Goal: Information Seeking & Learning: Learn about a topic

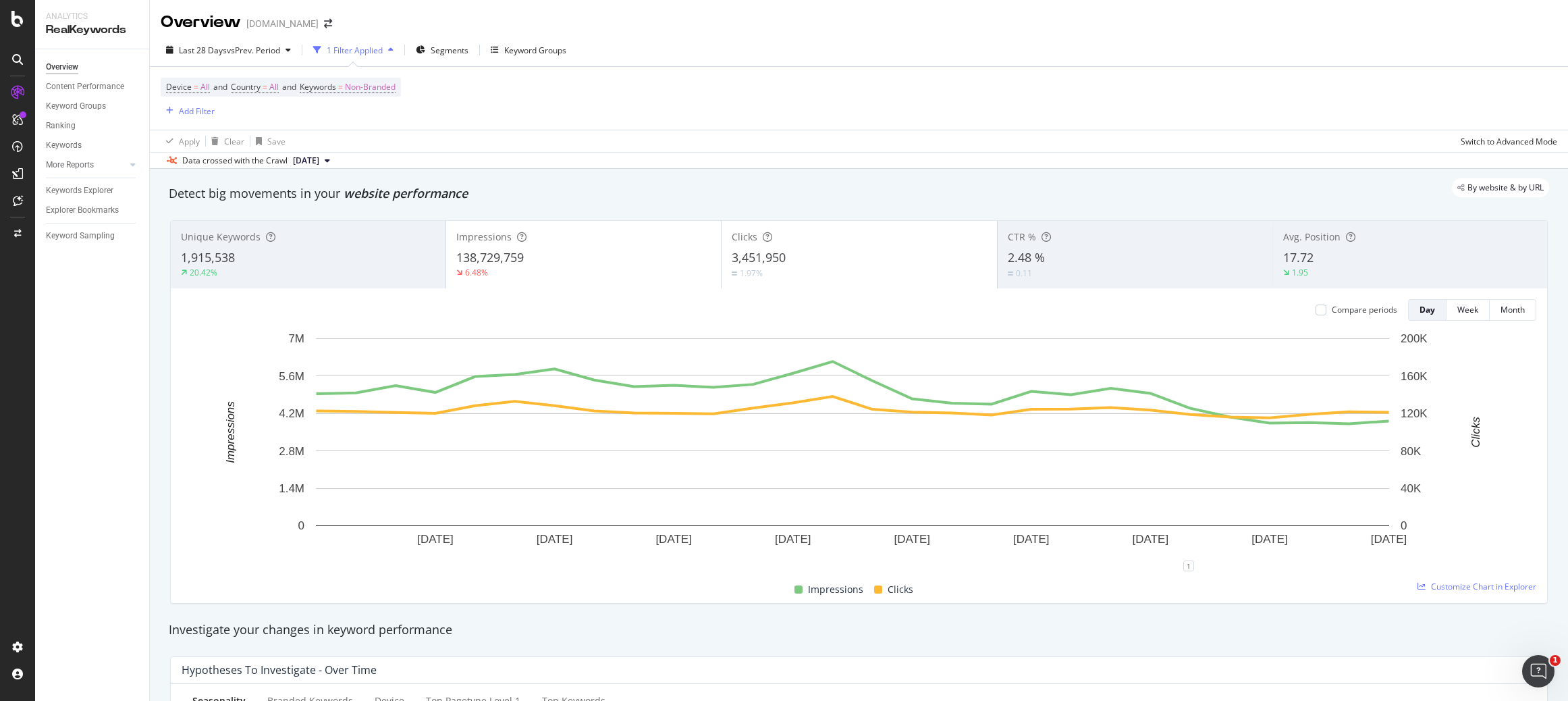
click at [22, 92] on icon at bounding box center [17, 92] width 14 height 14
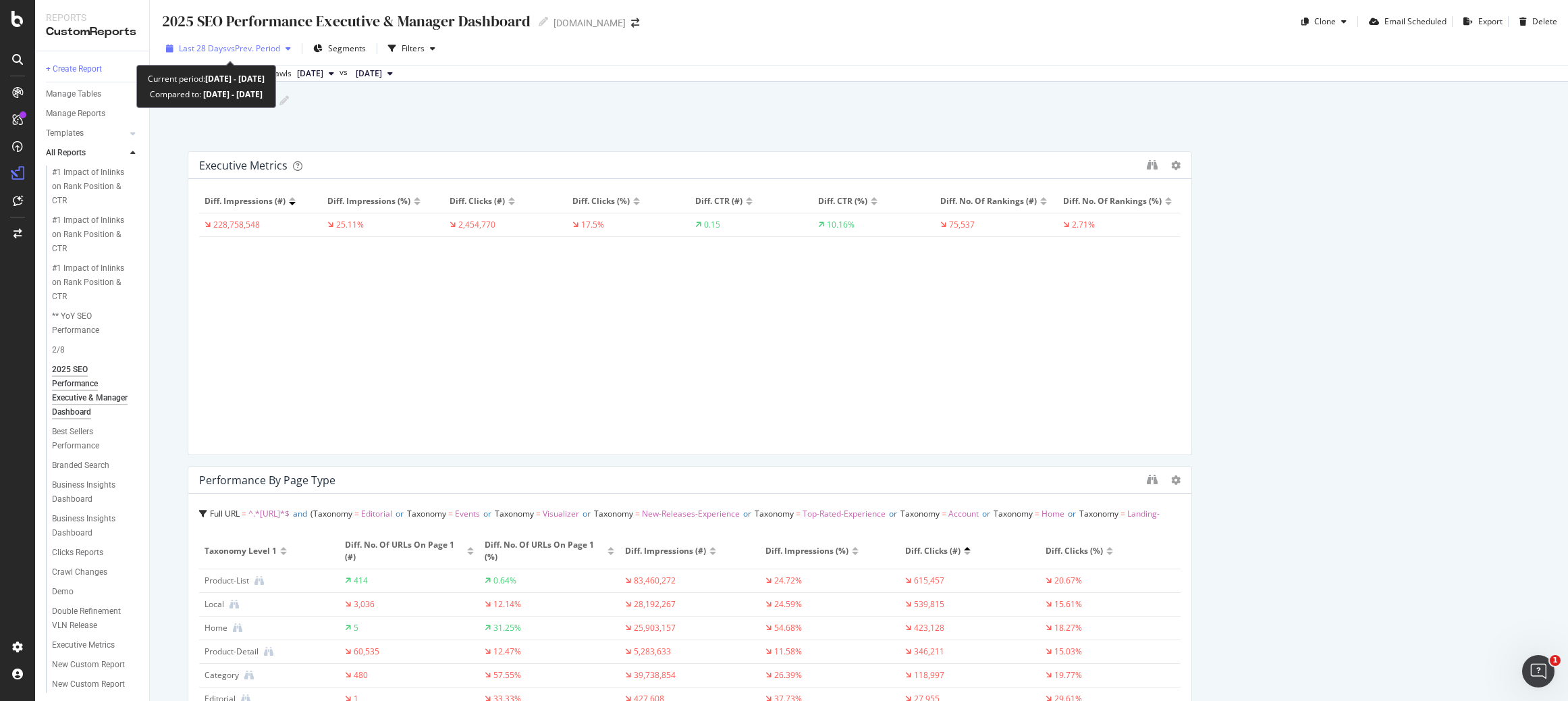
click at [249, 50] on span "vs Prev. Period" at bounding box center [254, 48] width 53 height 12
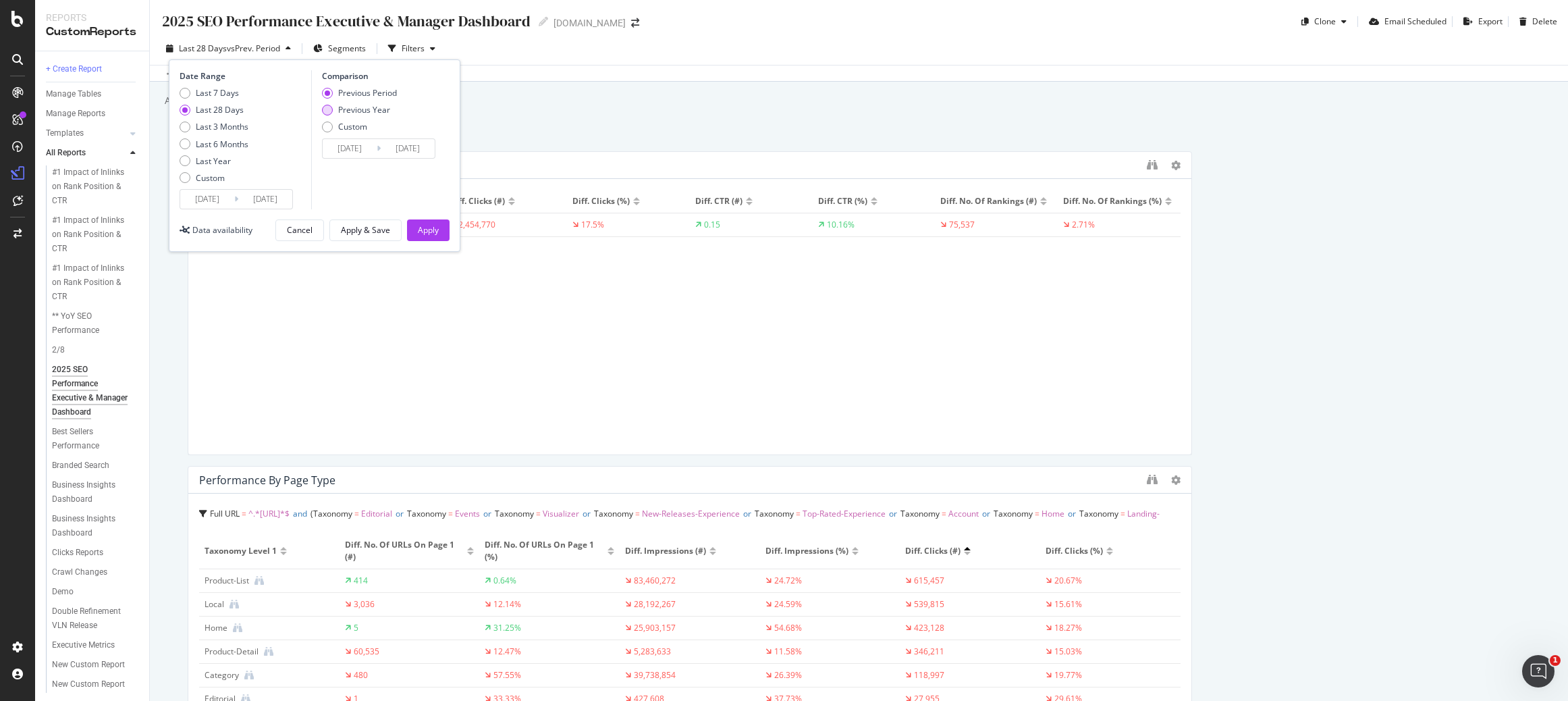
click at [370, 106] on div "Previous Year" at bounding box center [364, 110] width 52 height 12
type input "2024/08/27"
type input "2024/09/23"
click at [213, 191] on input "2025/08/26" at bounding box center [207, 199] width 54 height 19
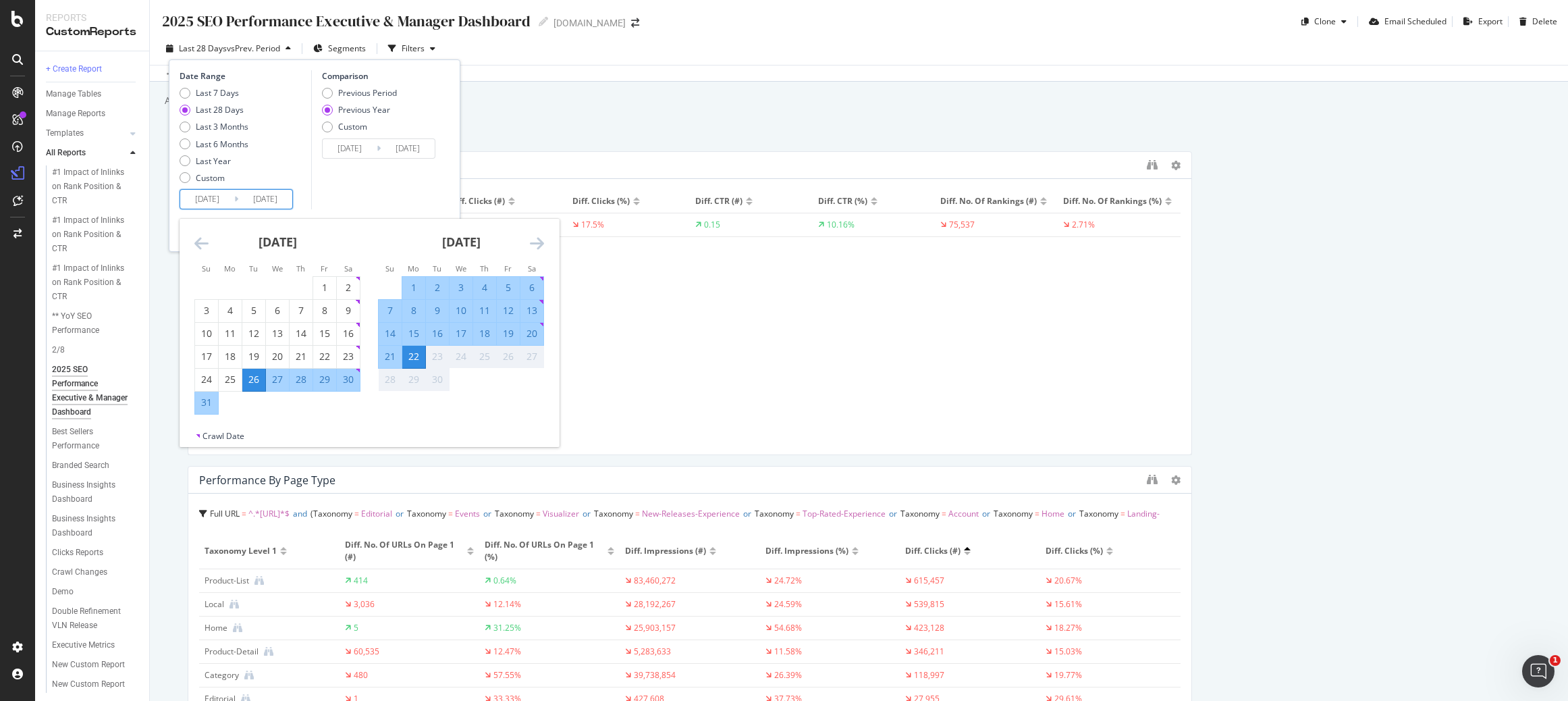
click at [532, 308] on div "13" at bounding box center [532, 311] width 23 height 14
type input "2025/09/13"
type input "2024/09/14"
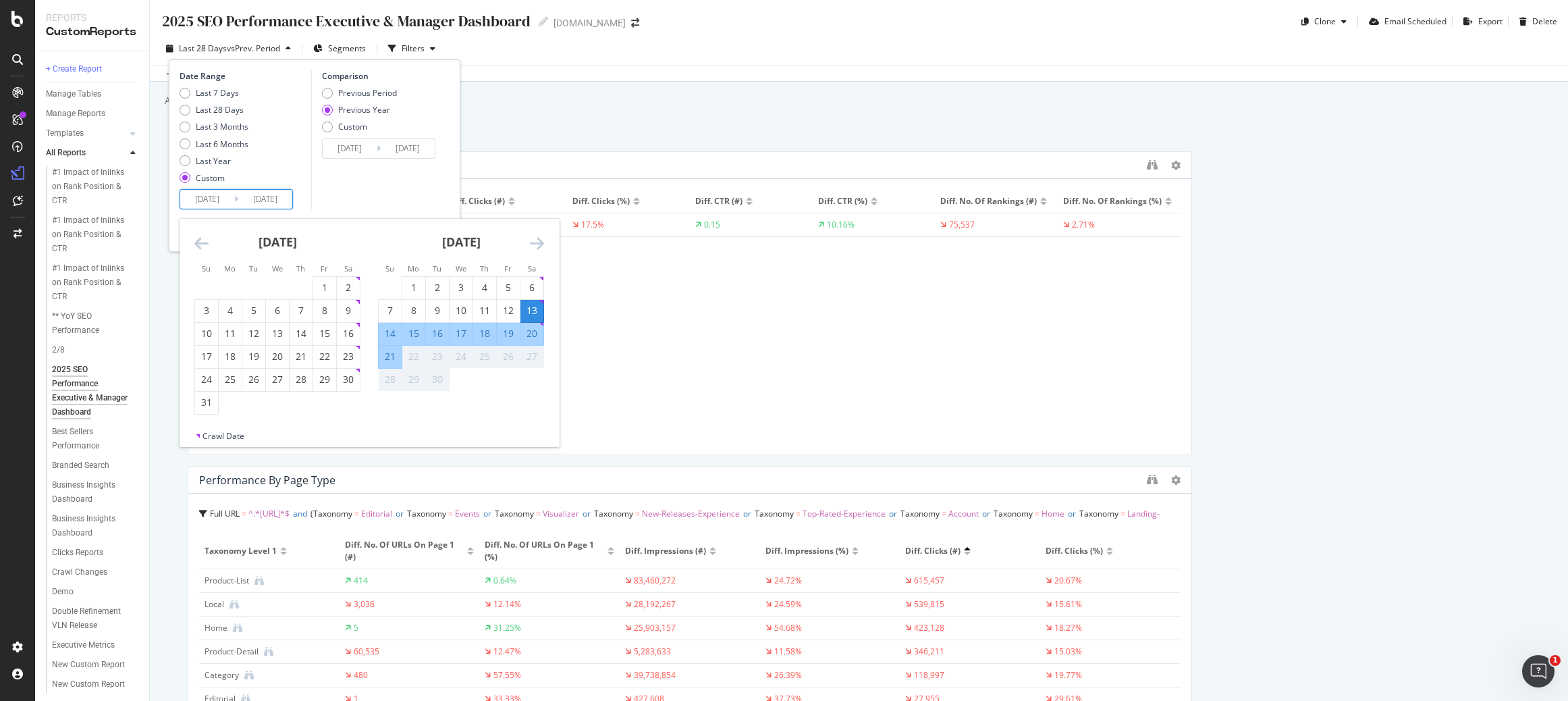
click at [511, 329] on div "19" at bounding box center [508, 334] width 23 height 14
type input "2025/09/19"
type input "2024/09/20"
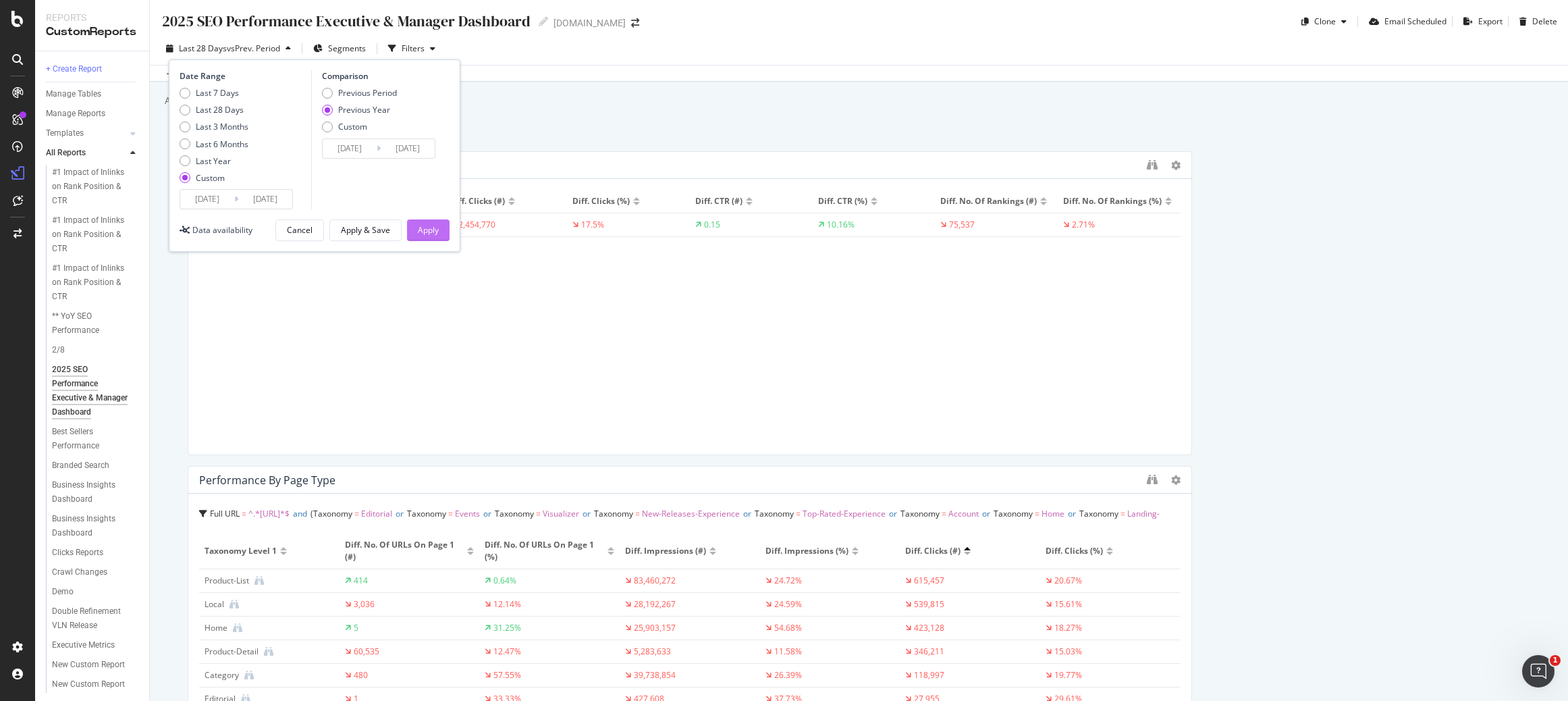
click at [428, 231] on div "Apply" at bounding box center [428, 230] width 21 height 12
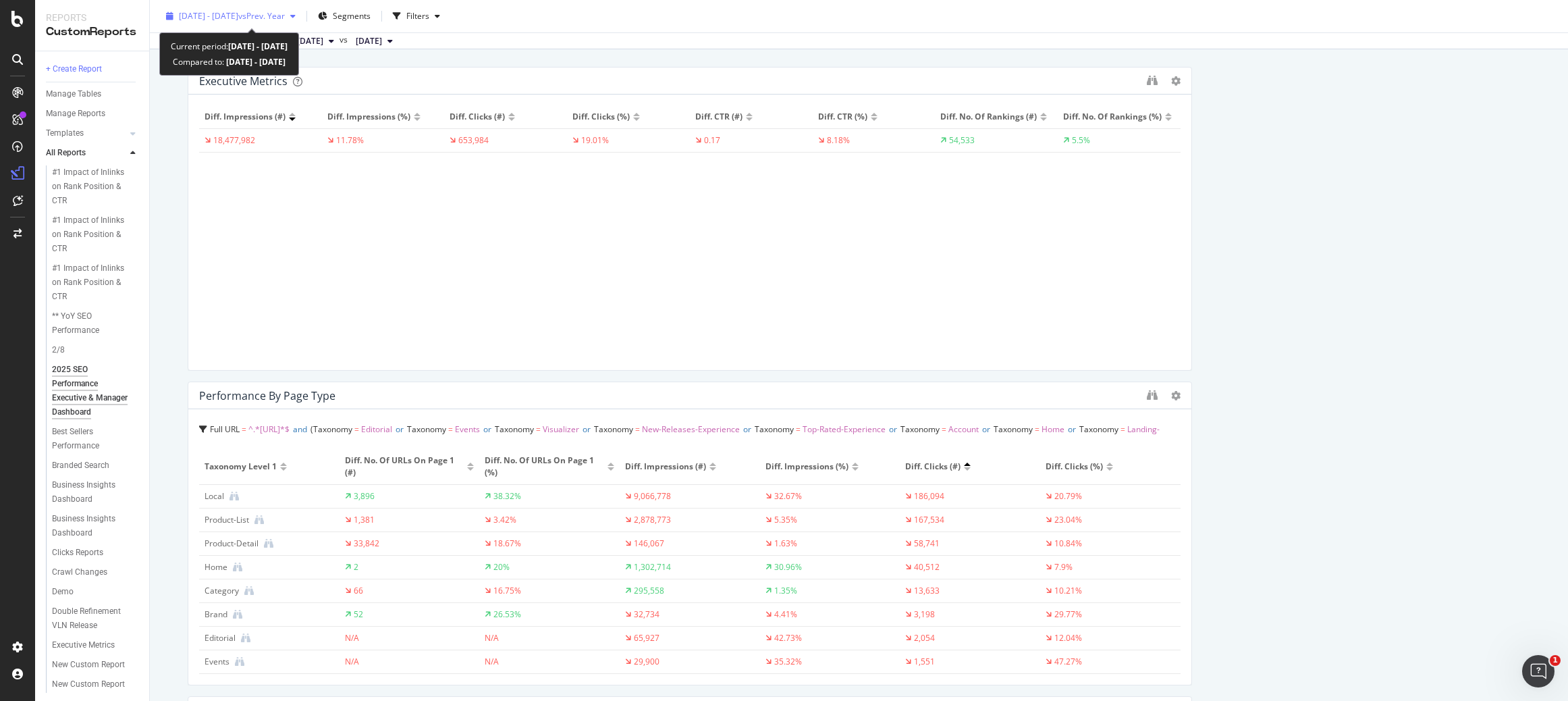
click at [285, 16] on span "vs Prev. Year" at bounding box center [262, 16] width 47 height 12
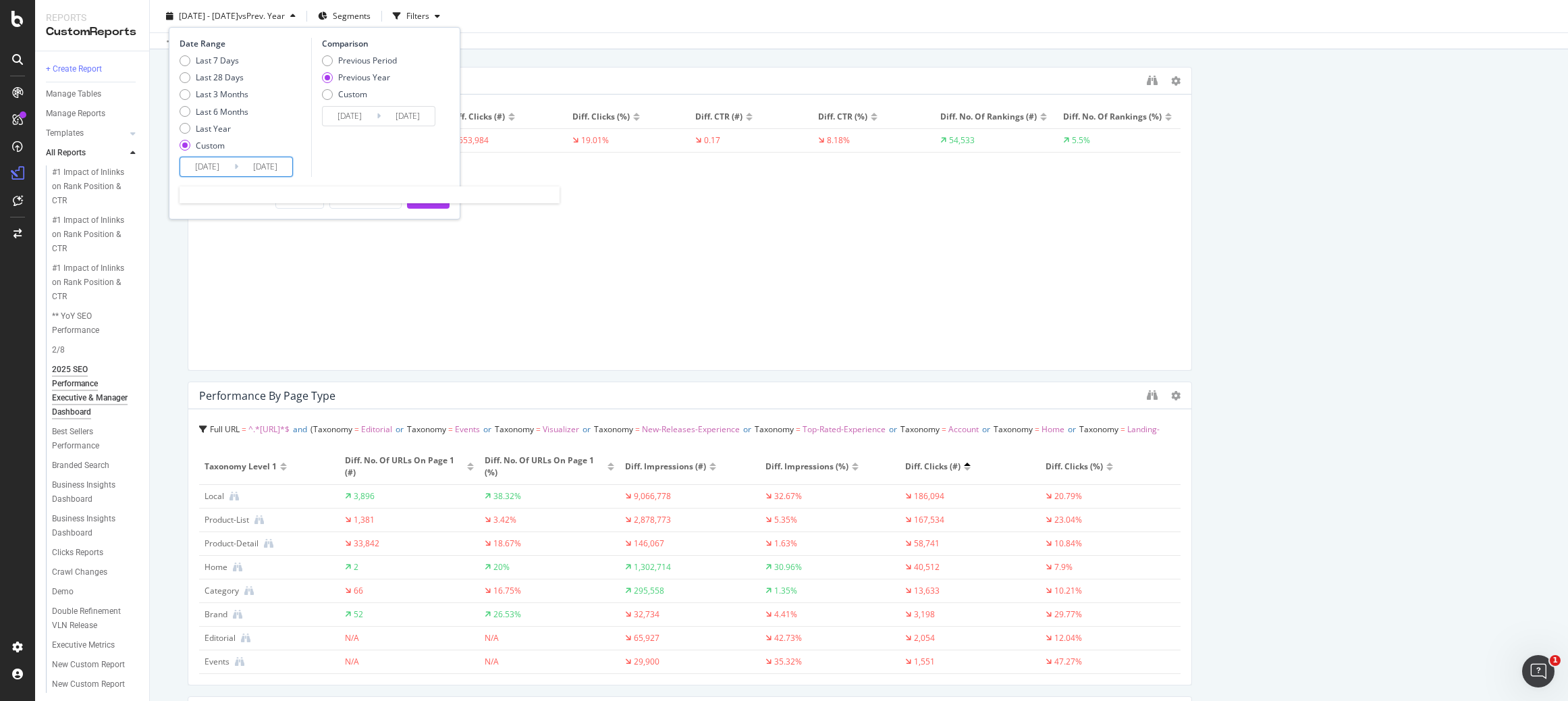
click at [216, 160] on input "2025/09/13" at bounding box center [207, 167] width 54 height 19
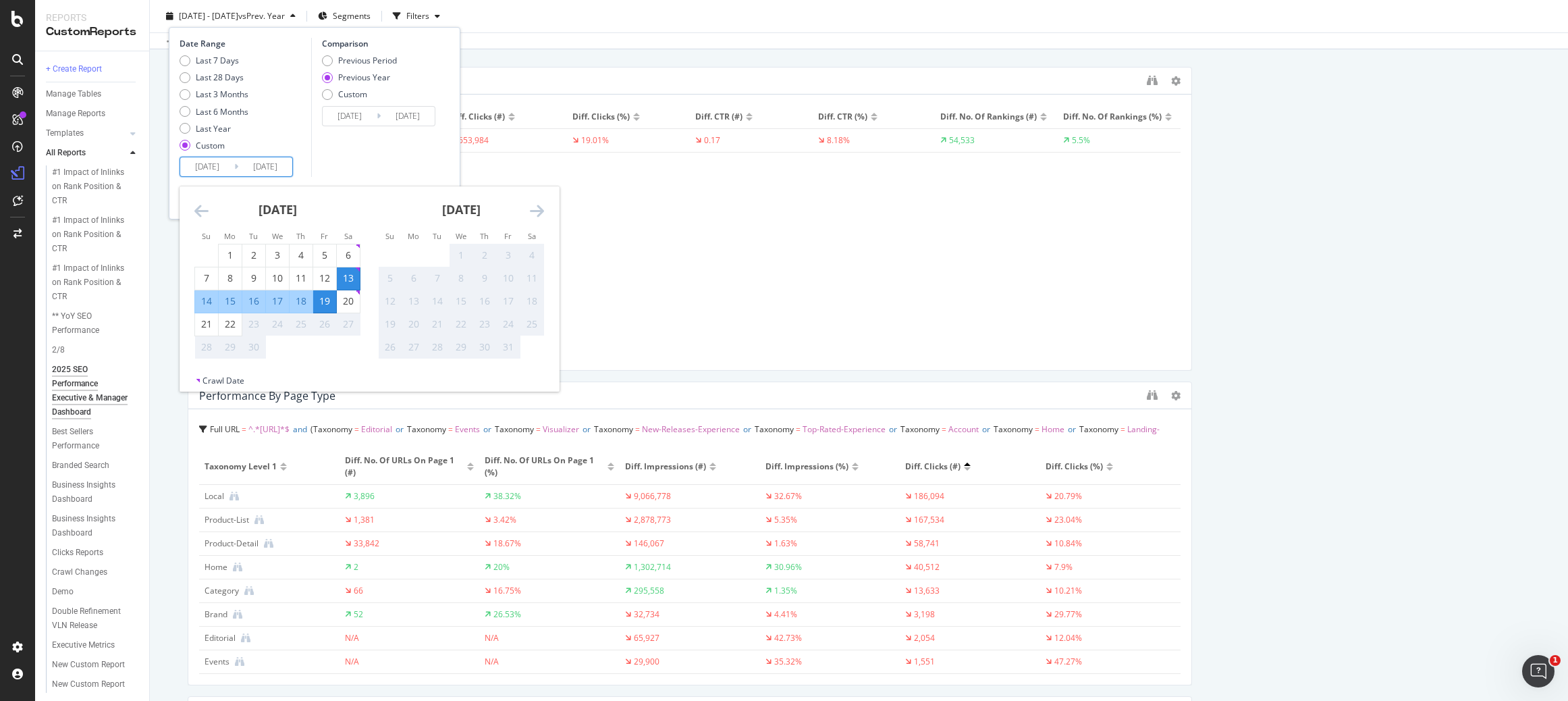
click at [198, 303] on div "14" at bounding box center [206, 301] width 23 height 14
type input "2025/09/14"
type input "2024/09/15"
click at [346, 298] on div "20" at bounding box center [349, 301] width 23 height 14
type input "2025/09/20"
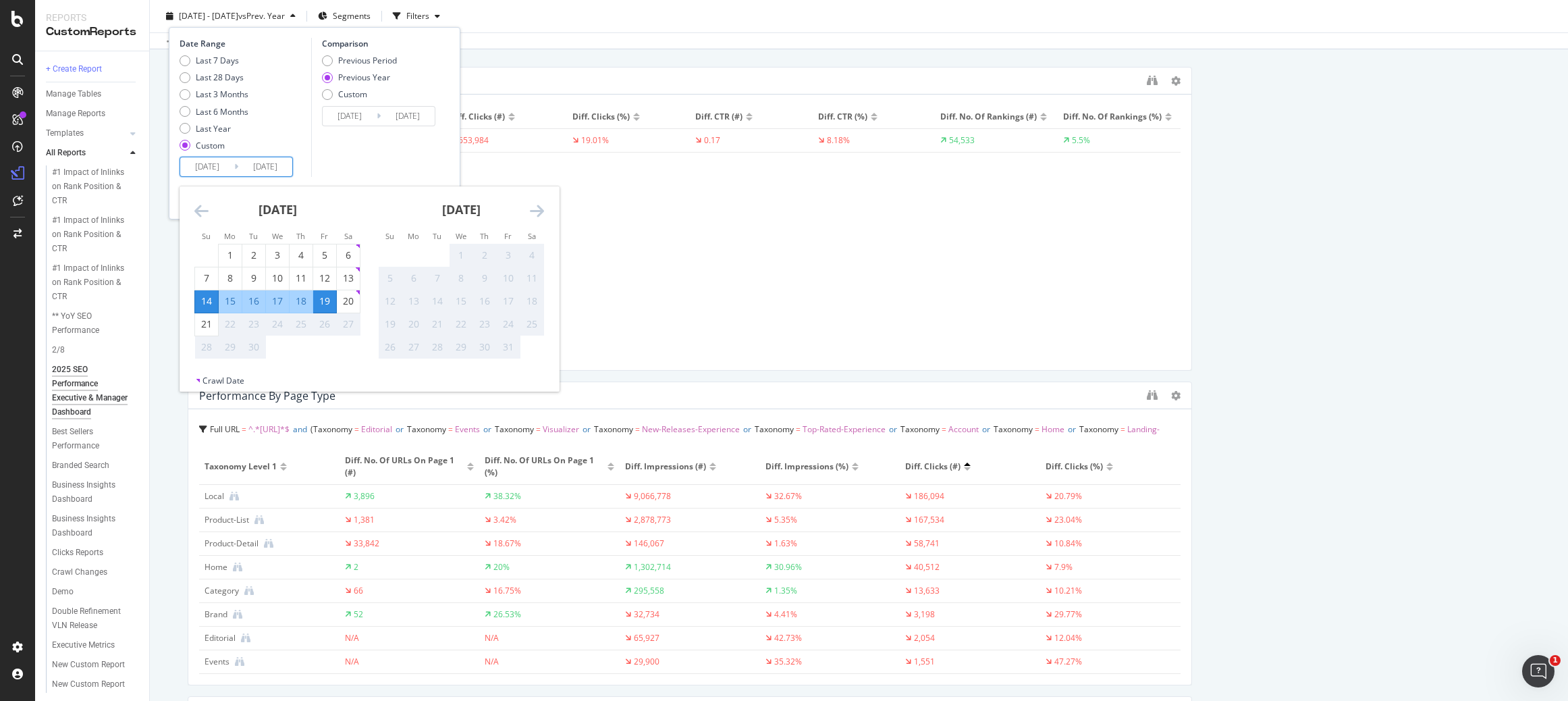
type input "2024/09/21"
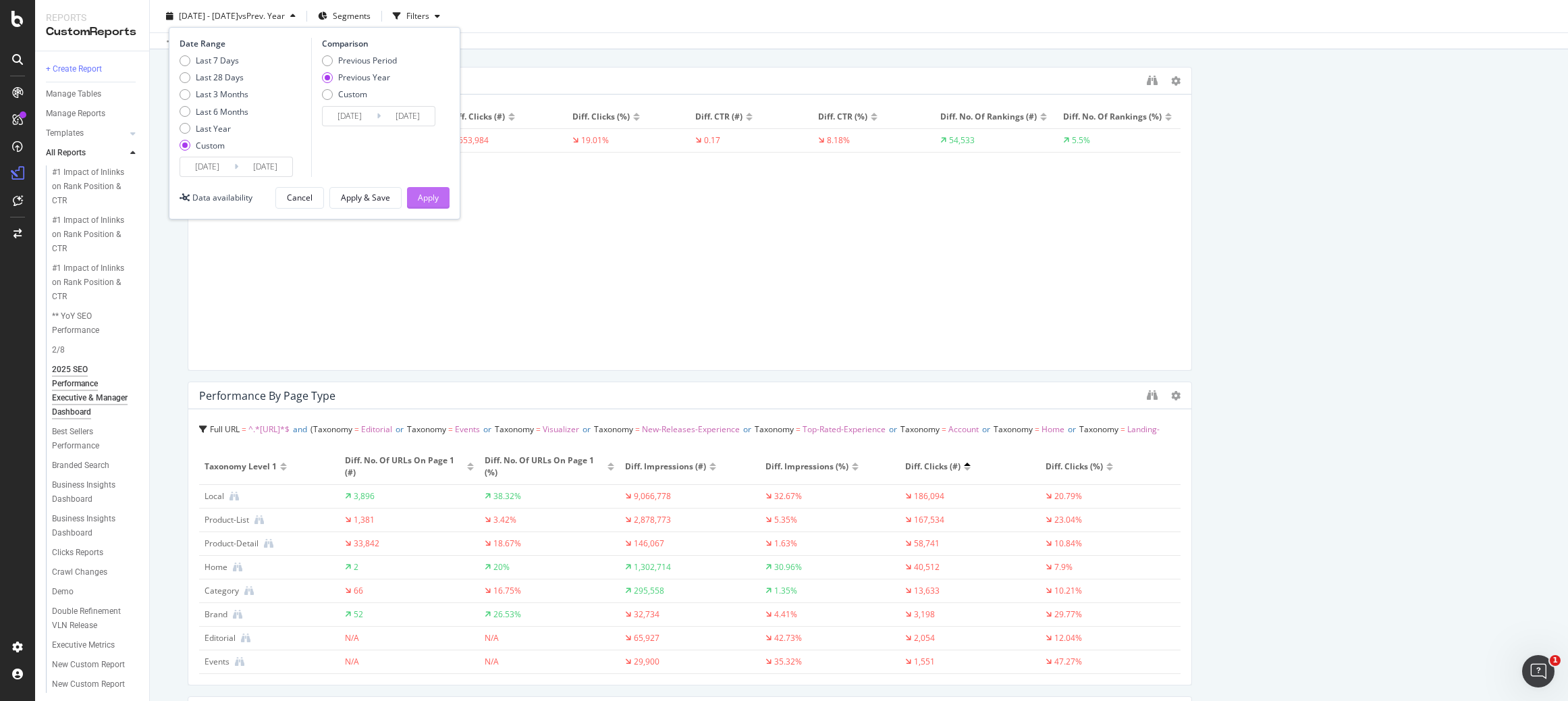
click at [422, 197] on div "Apply" at bounding box center [428, 198] width 21 height 12
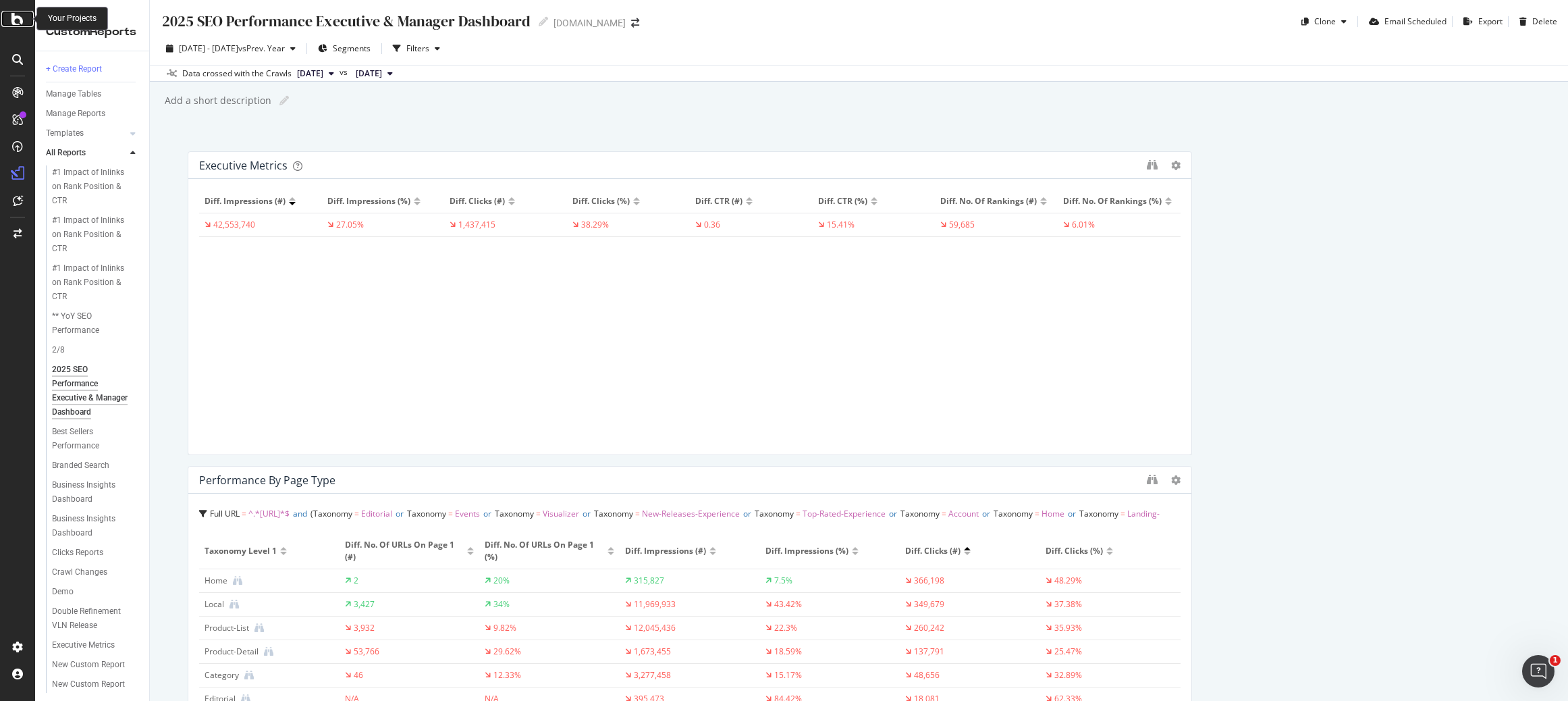
click at [16, 17] on icon at bounding box center [17, 19] width 12 height 17
click at [429, 48] on div "Filters" at bounding box center [418, 48] width 23 height 12
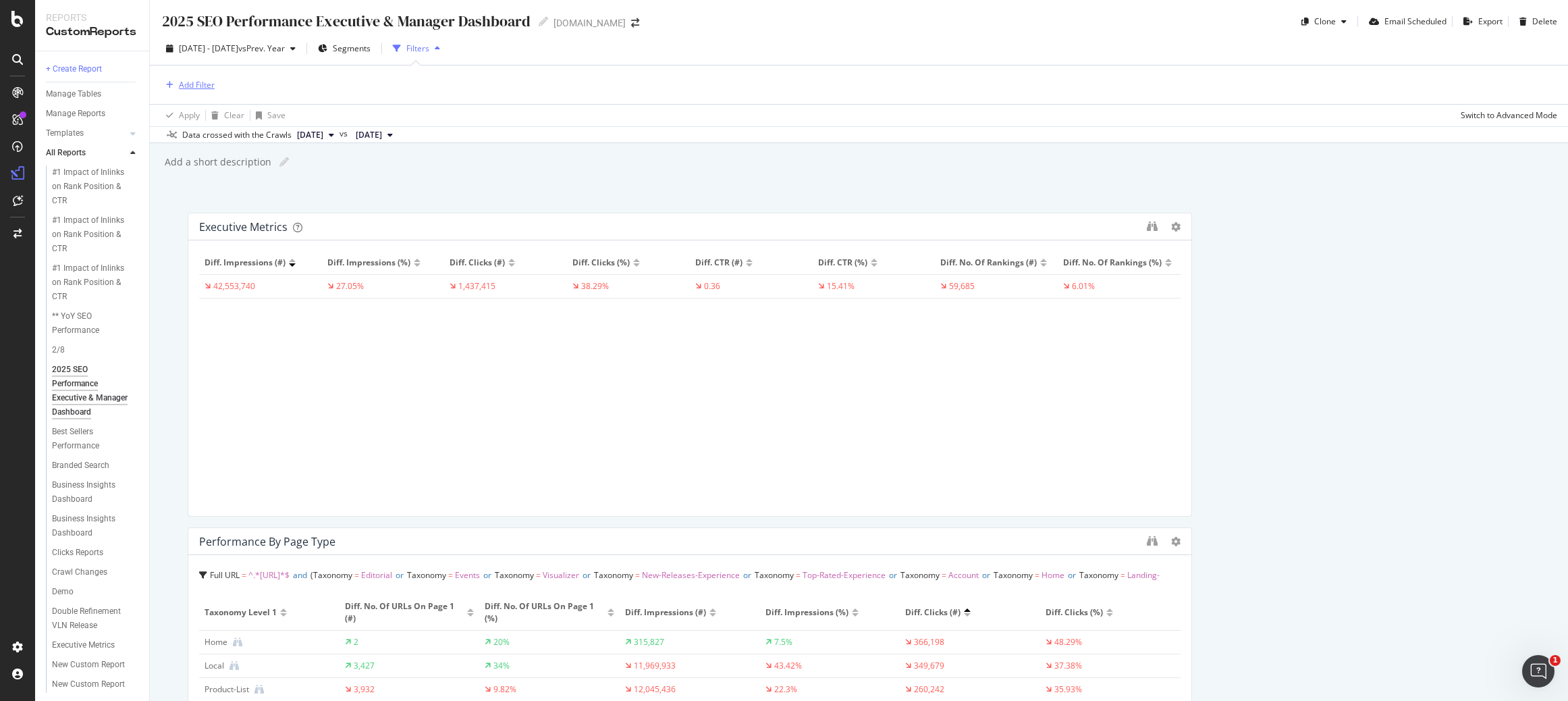
click at [209, 87] on div "Add Filter" at bounding box center [197, 85] width 36 height 12
click at [229, 88] on input "text" at bounding box center [289, 88] width 209 height 20
click at [242, 86] on input "text" at bounding box center [289, 88] width 209 height 20
type input "r"
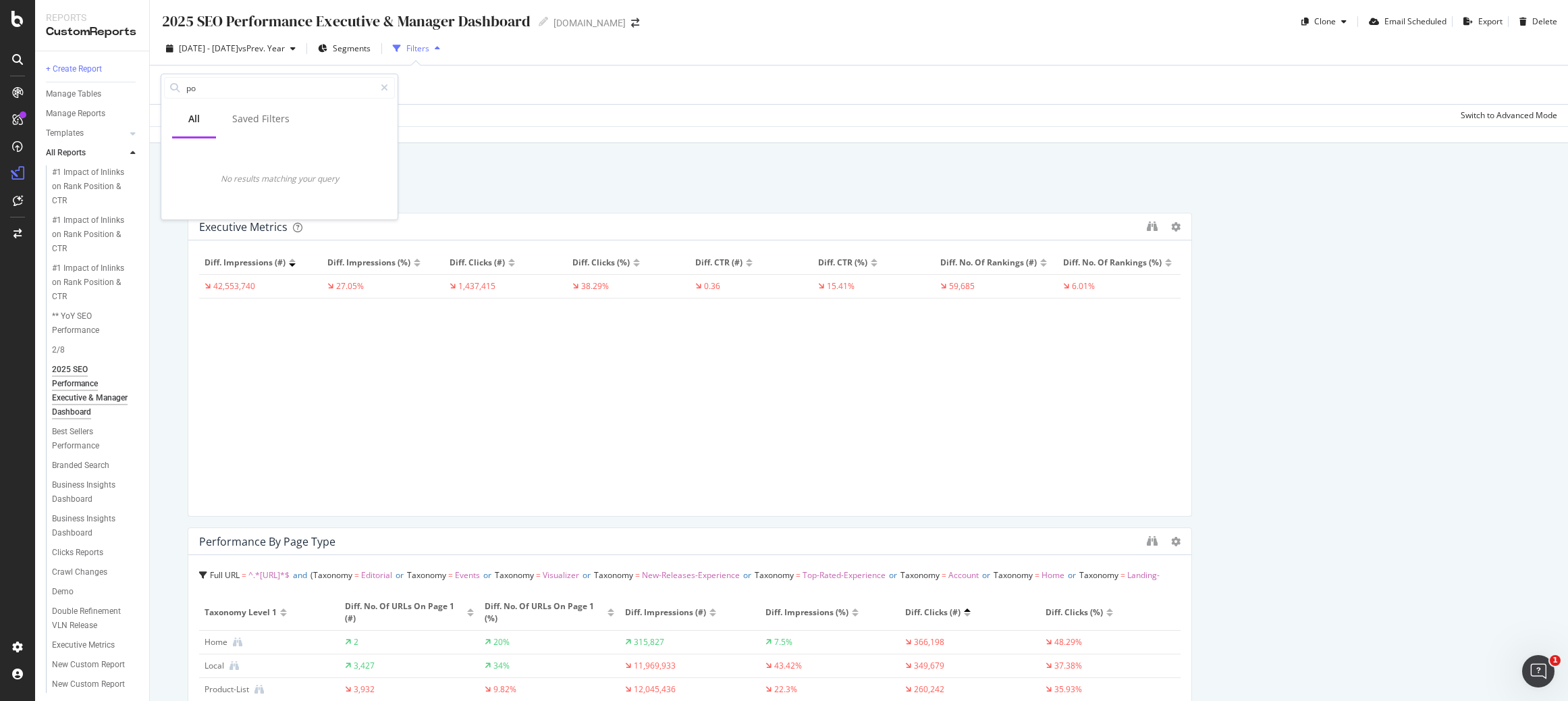
type input "p"
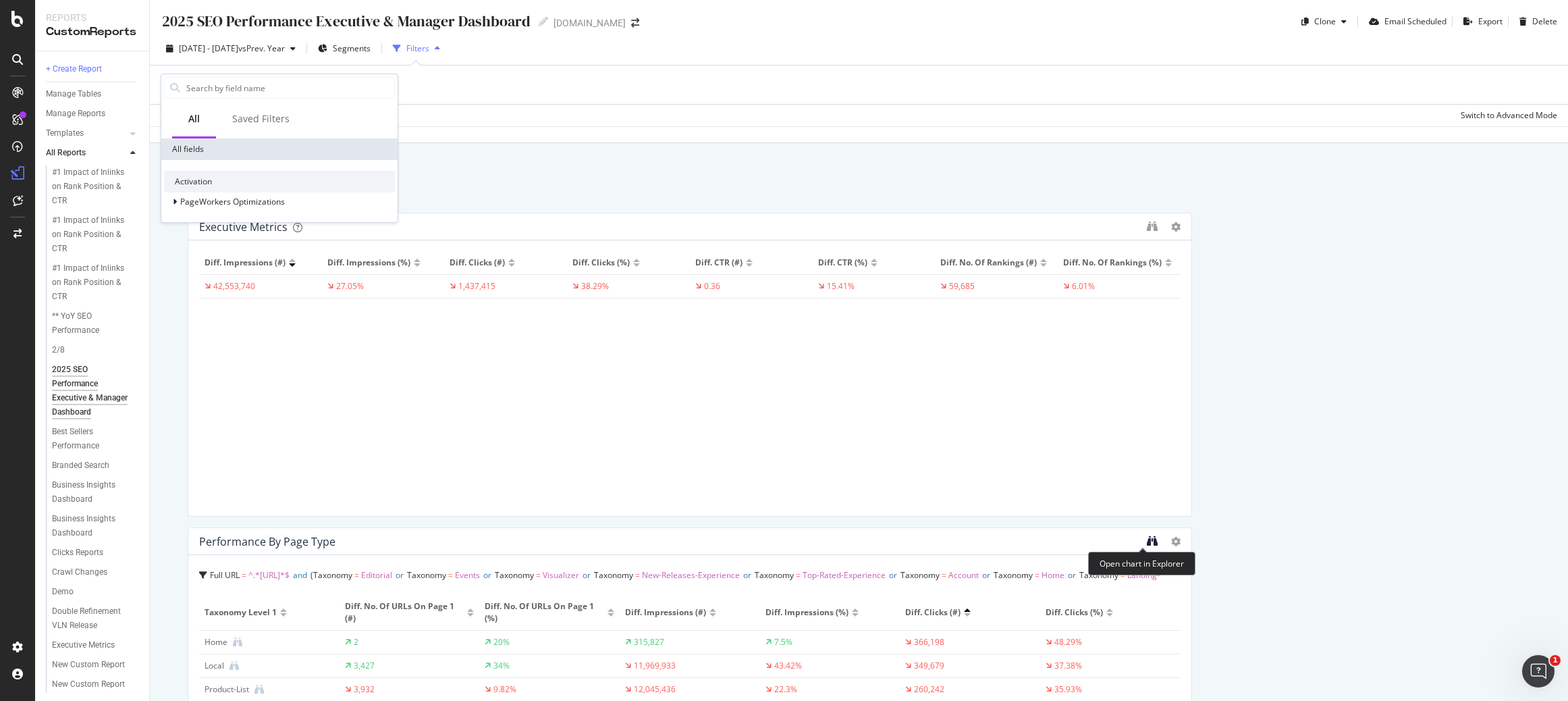
click at [1147, 543] on icon "binoculars" at bounding box center [1152, 541] width 11 height 11
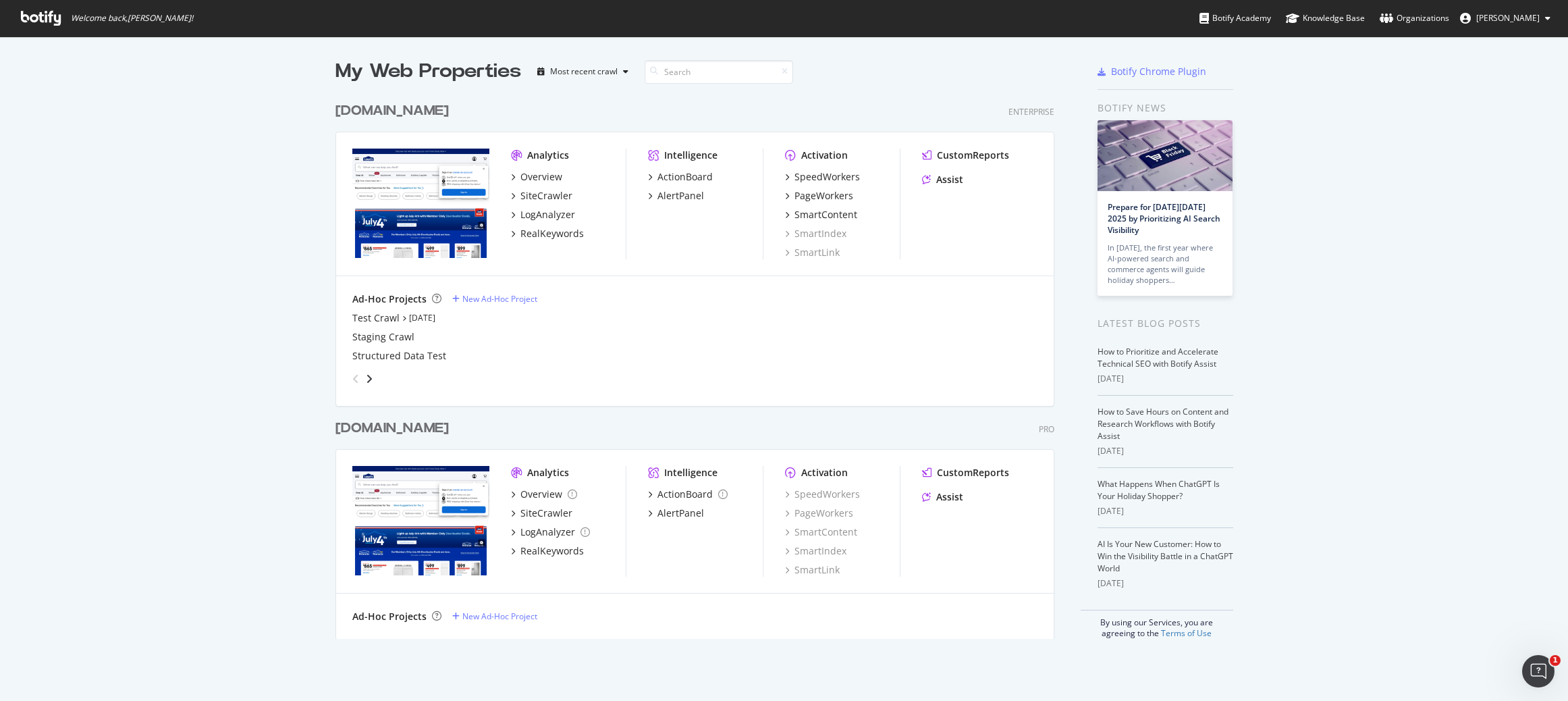
click at [435, 429] on div "www.lowessecondary.com" at bounding box center [392, 428] width 114 height 19
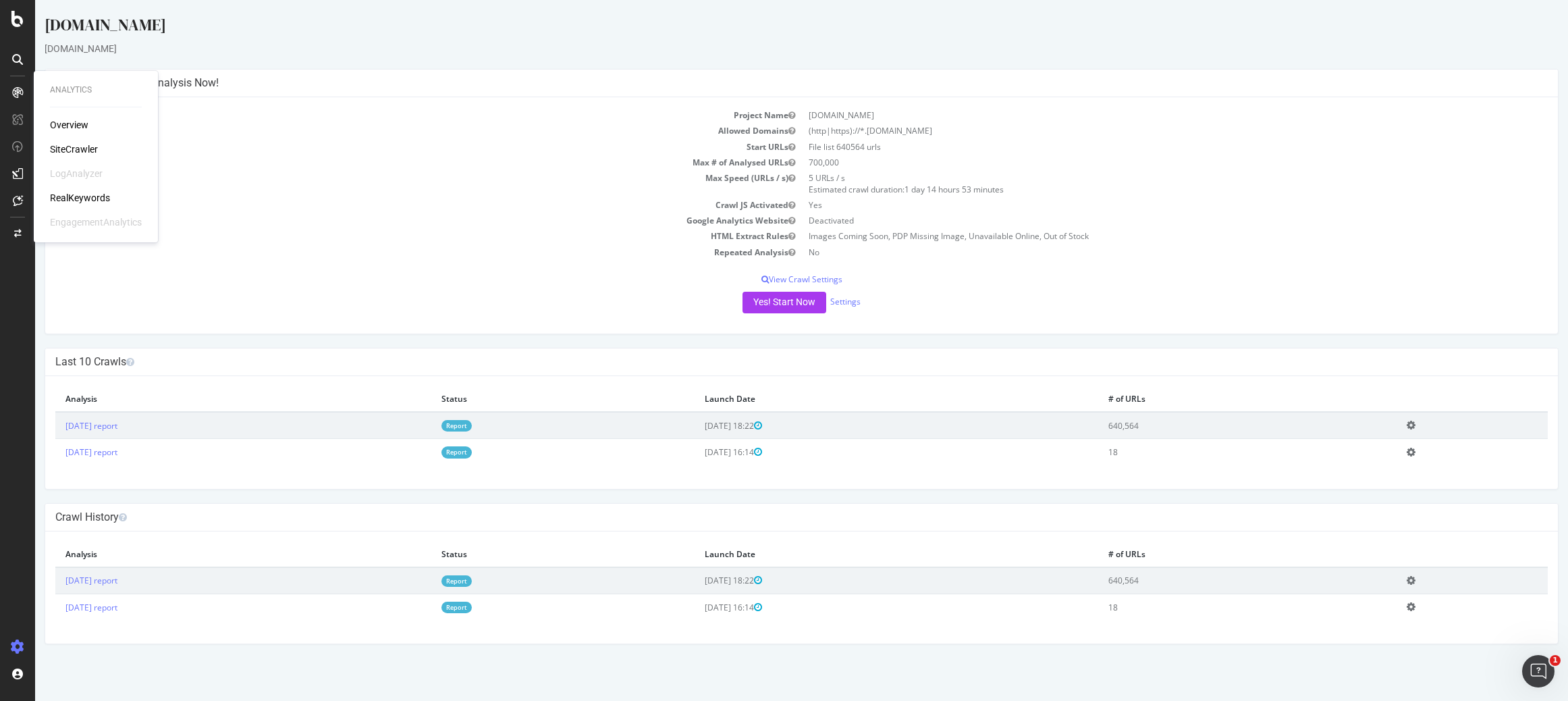
click at [80, 193] on div "RealKeywords" at bounding box center [80, 198] width 60 height 14
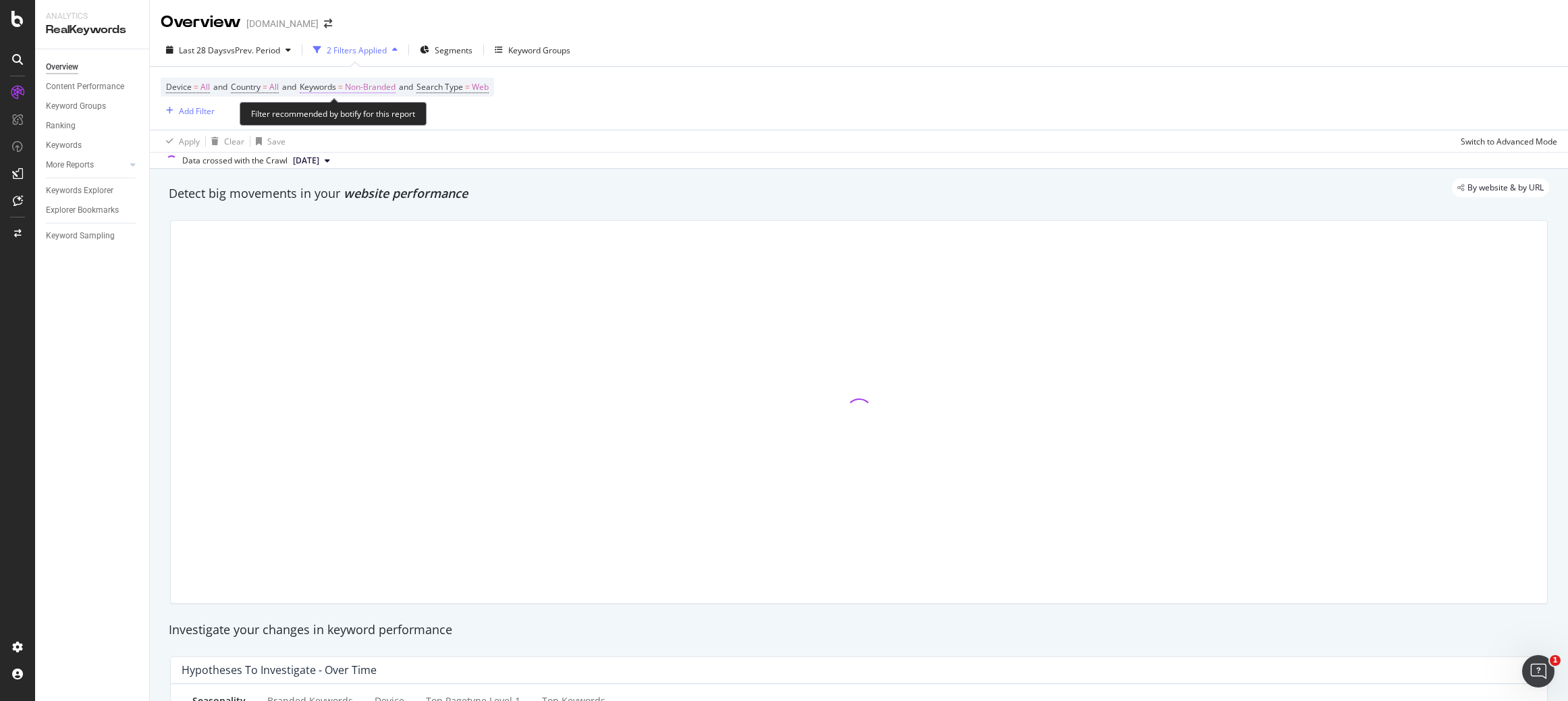
click at [336, 87] on span "Keywords" at bounding box center [318, 87] width 37 height 12
click at [366, 113] on span "Non-Branded" at bounding box center [347, 119] width 56 height 12
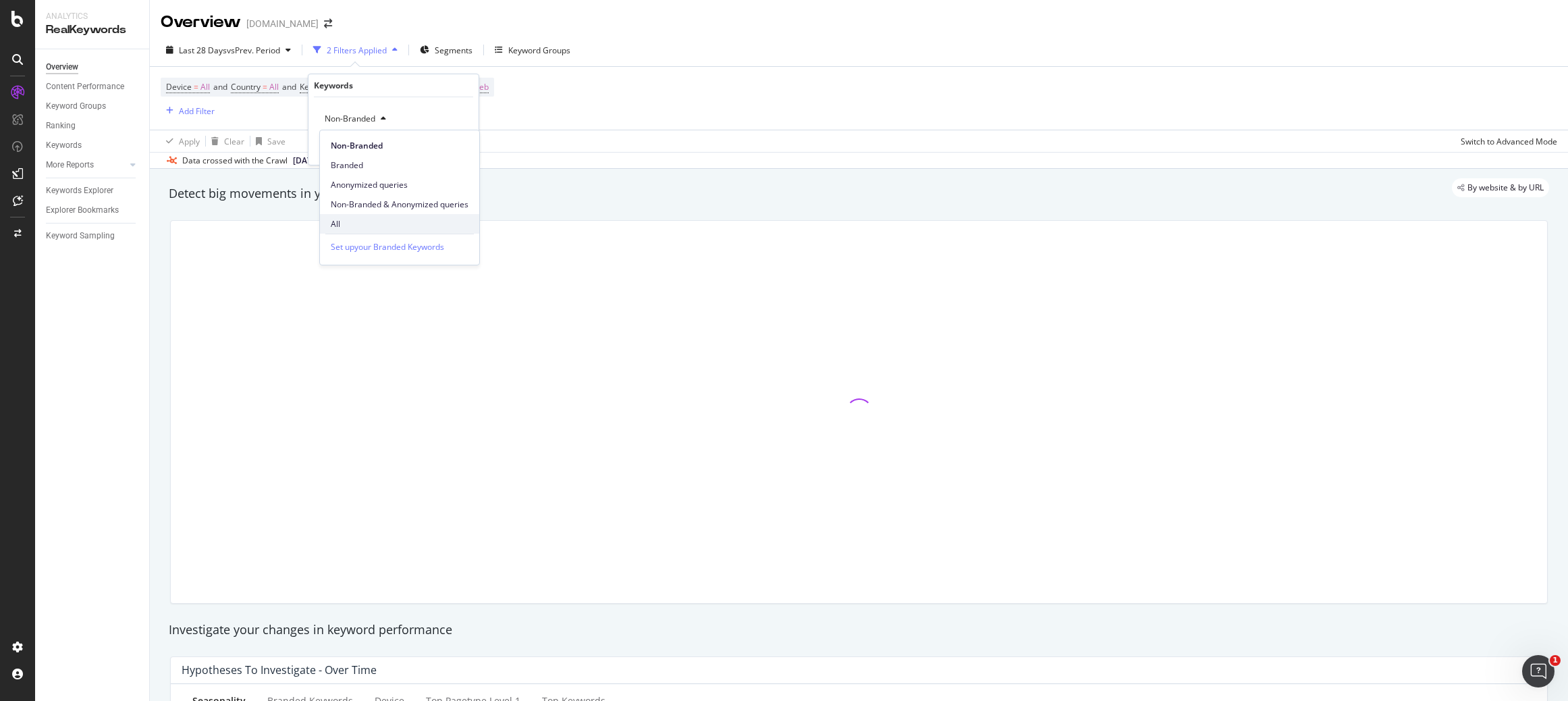
click at [353, 218] on span "All" at bounding box center [400, 224] width 138 height 12
drag, startPoint x: 451, startPoint y: 147, endPoint x: 505, endPoint y: 142, distance: 54.2
click at [451, 147] on div "Apply" at bounding box center [457, 147] width 21 height 12
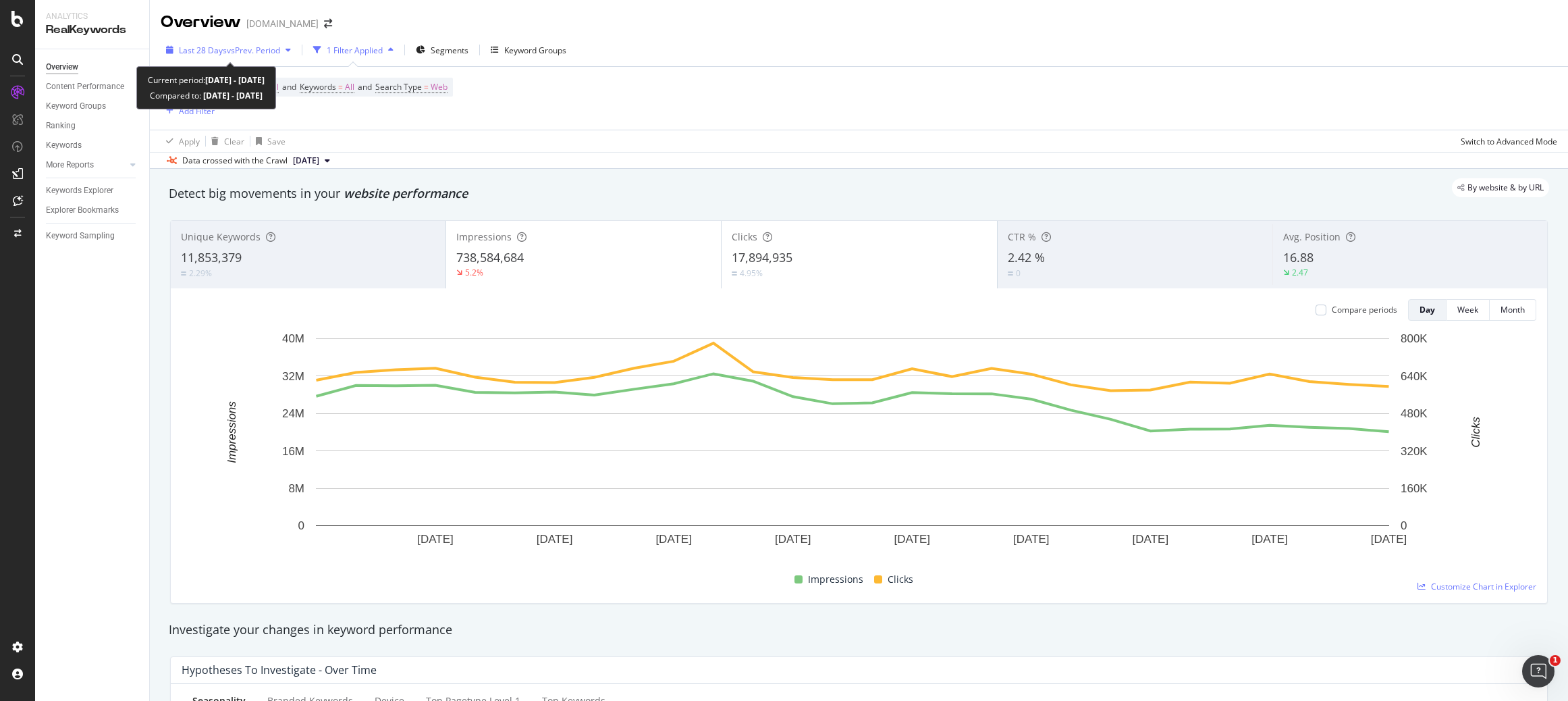
click at [262, 51] on span "vs Prev. Period" at bounding box center [254, 50] width 53 height 12
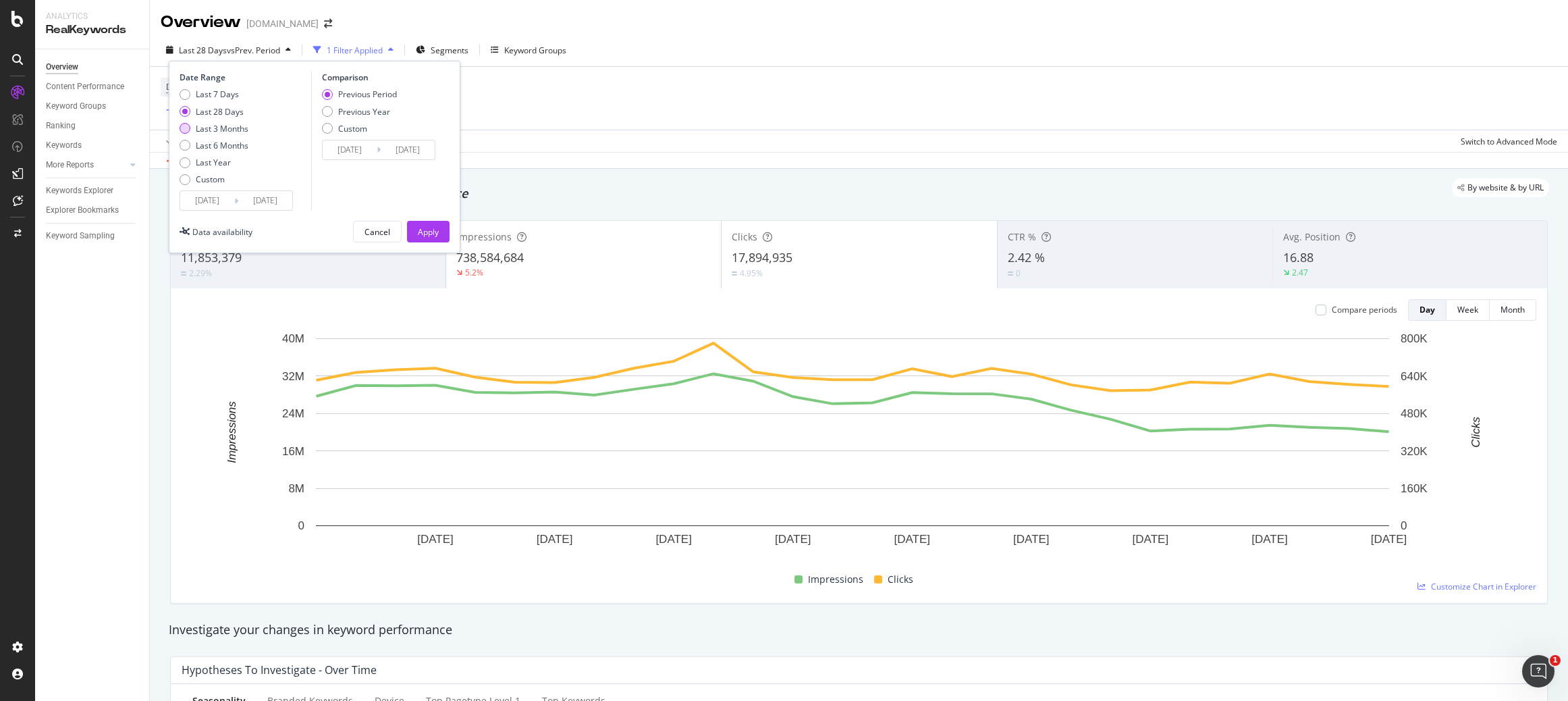
click at [195, 127] on div "Last 3 Months" at bounding box center [214, 129] width 69 height 12
type input "2025/06/19"
type input "2025/03/19"
type input "2025/06/18"
click at [342, 113] on div "Previous Year" at bounding box center [364, 111] width 52 height 12
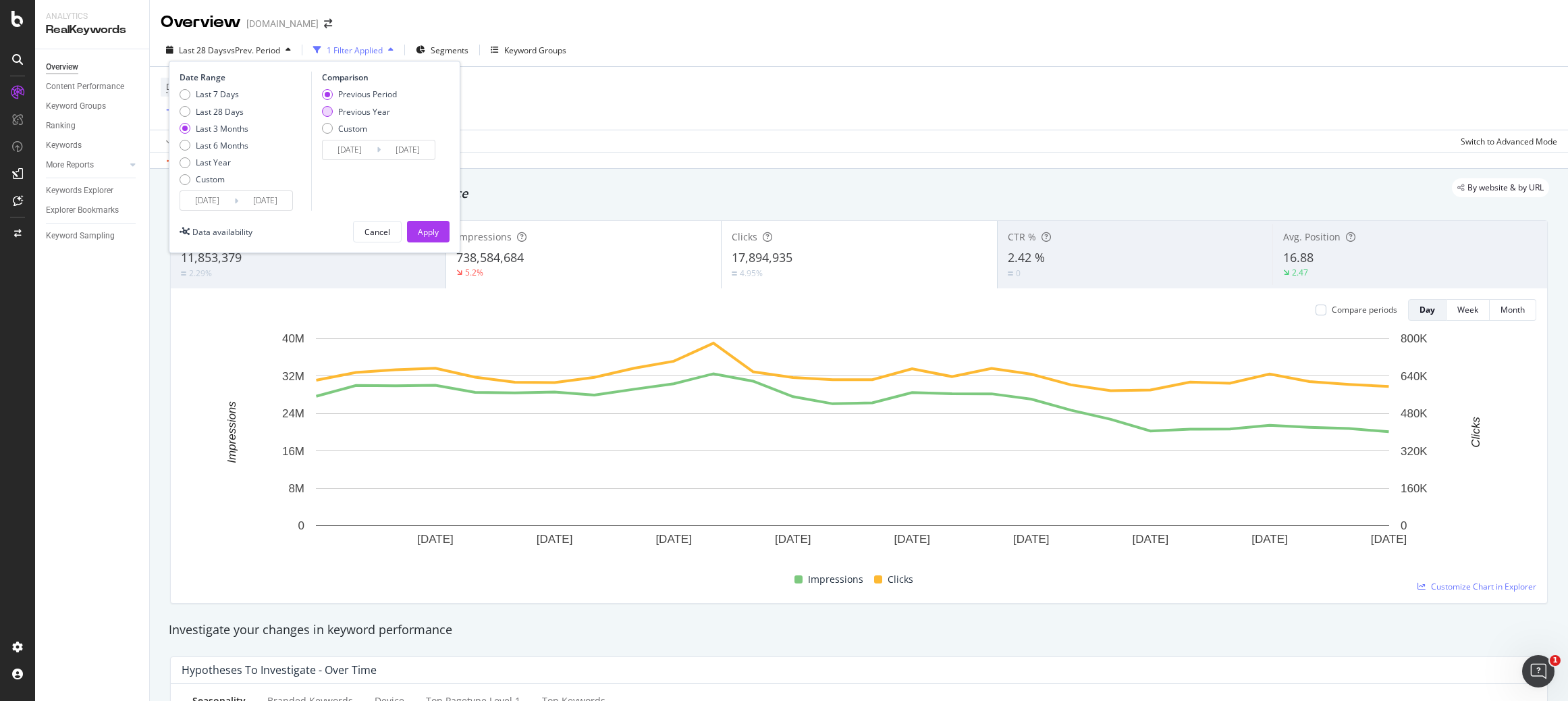
type input "2024/06/20"
type input "2024/09/19"
click at [436, 236] on div "Apply" at bounding box center [428, 232] width 21 height 12
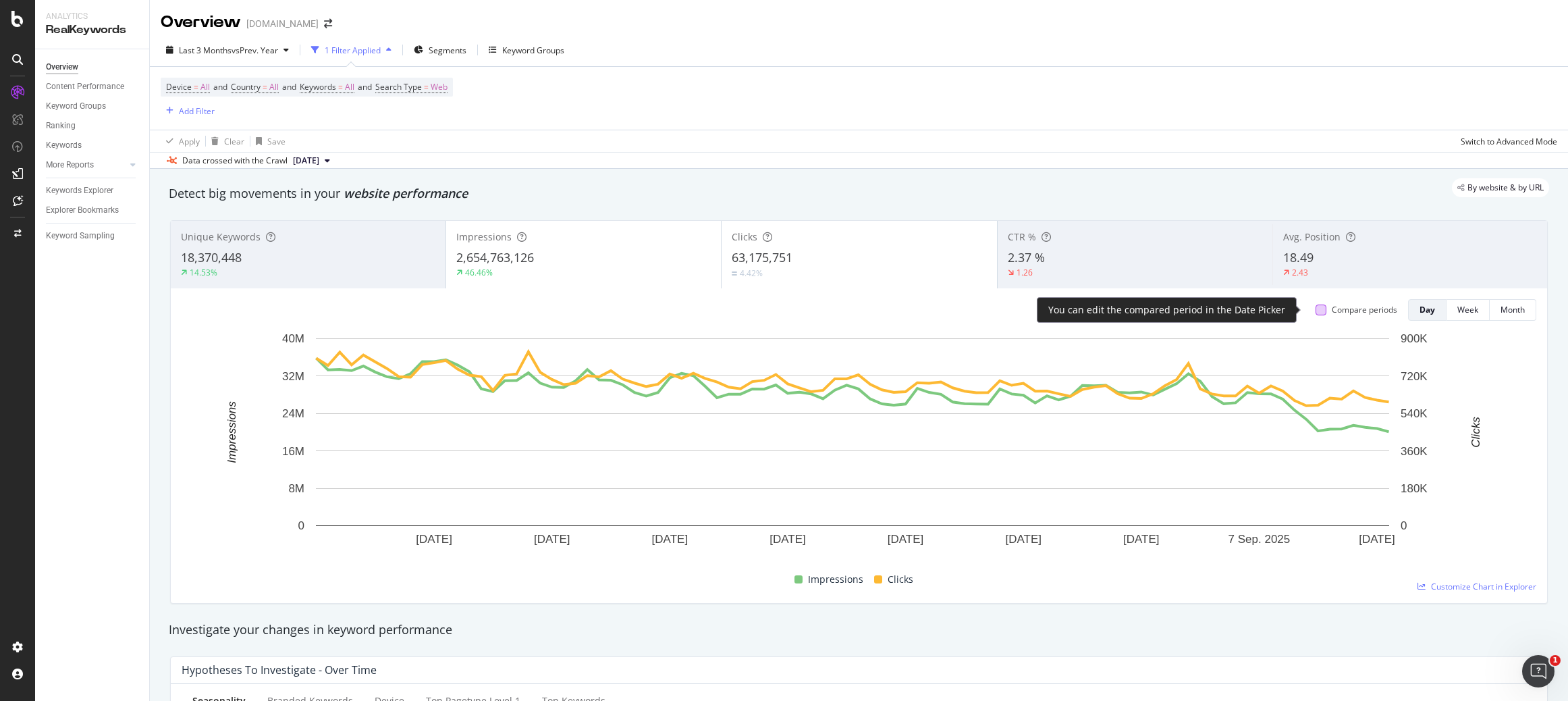
click at [1316, 313] on div at bounding box center [1321, 310] width 11 height 11
